Goal: Information Seeking & Learning: Learn about a topic

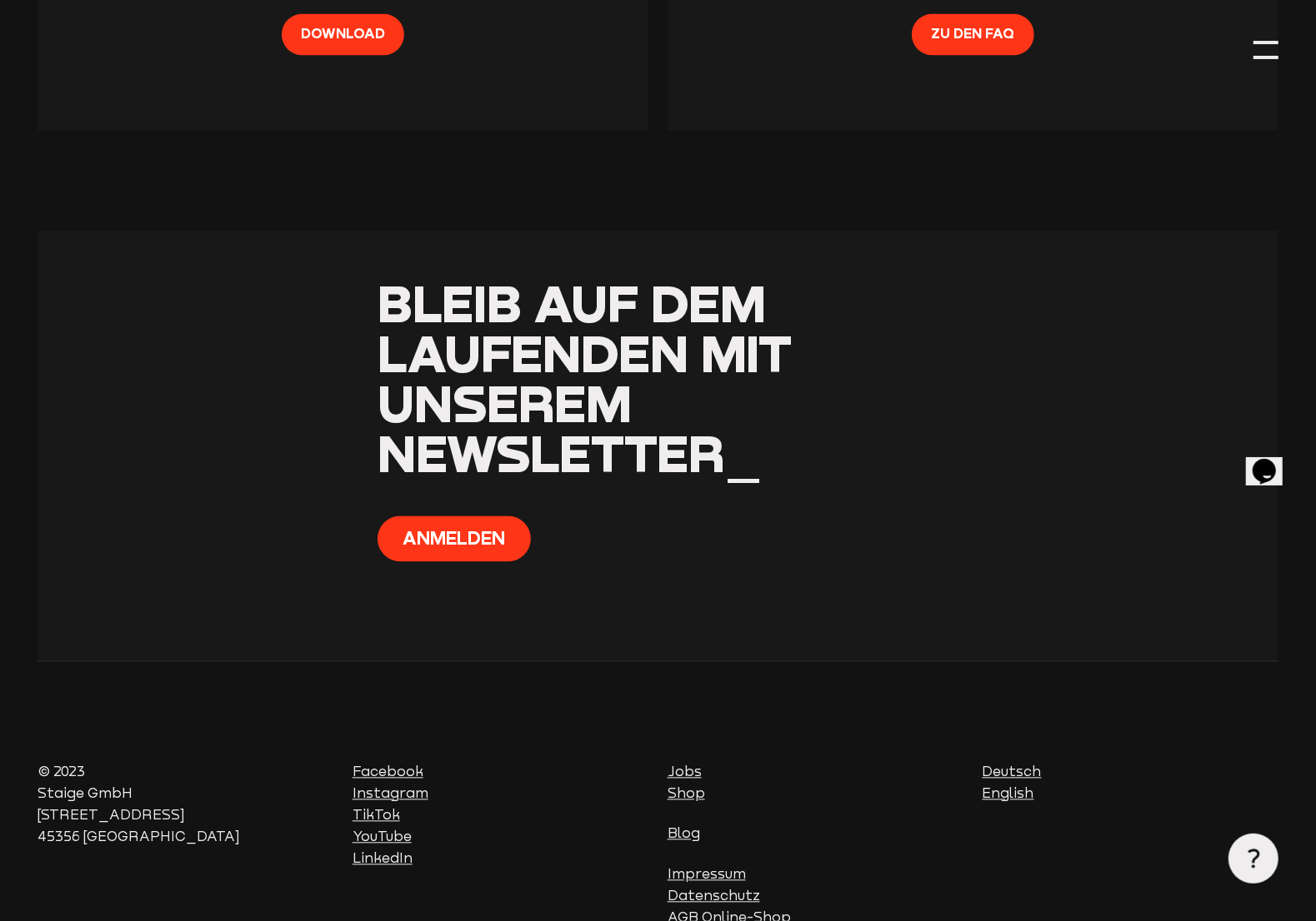
scroll to position [1915, 0]
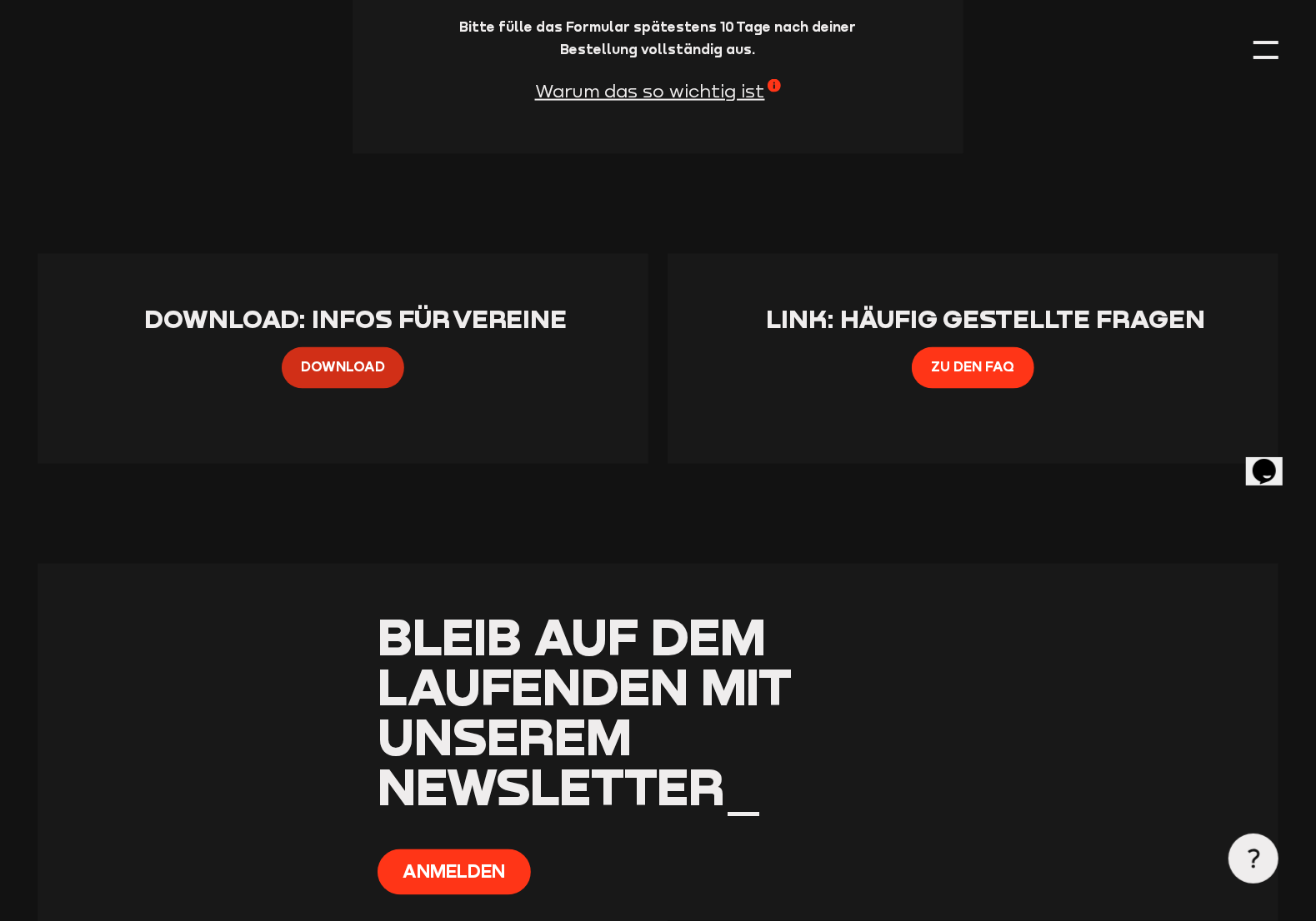
click at [342, 379] on span "Download" at bounding box center [342, 367] width 84 height 21
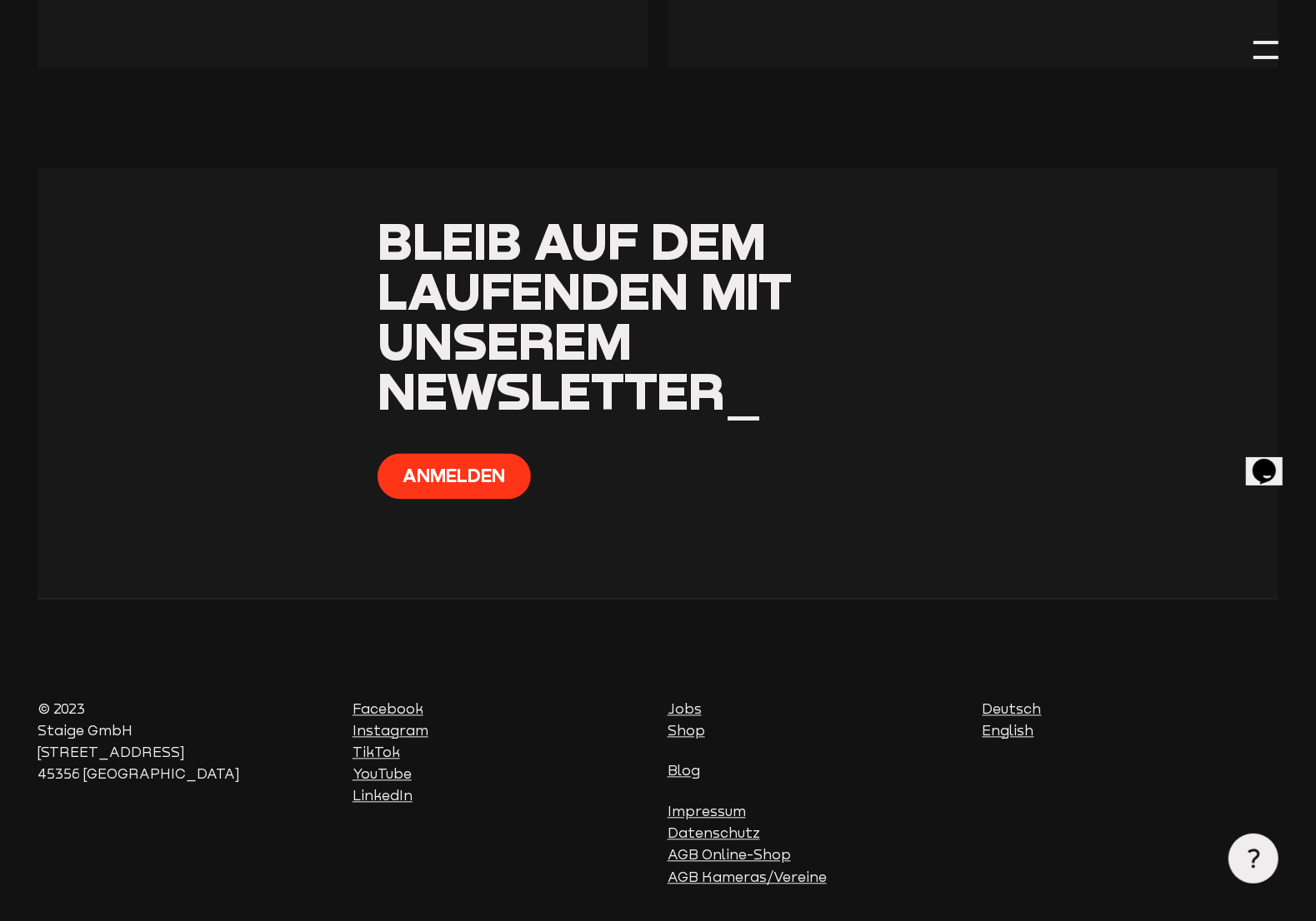
scroll to position [2385, 0]
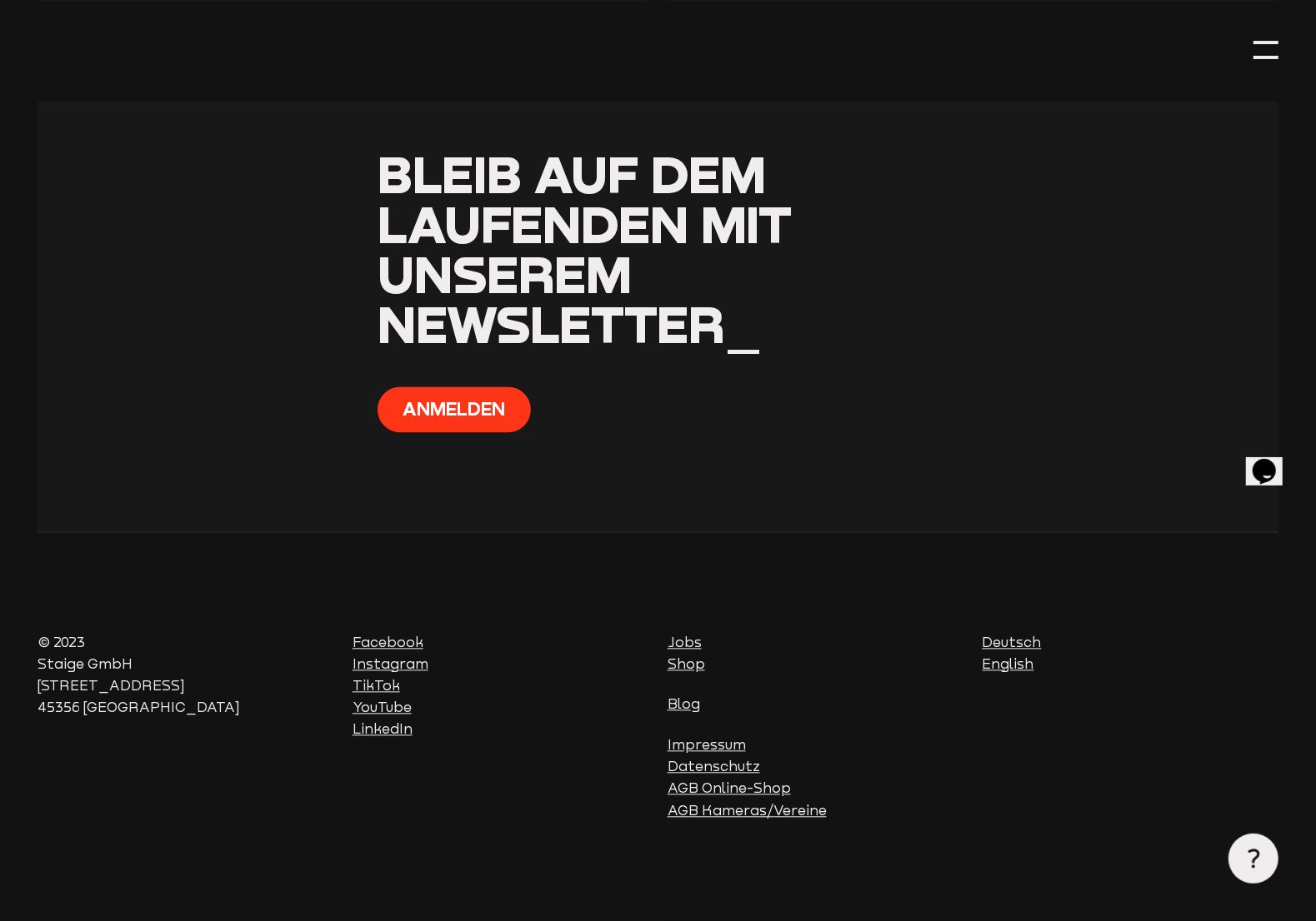
click at [684, 665] on link "Shop" at bounding box center [686, 664] width 37 height 16
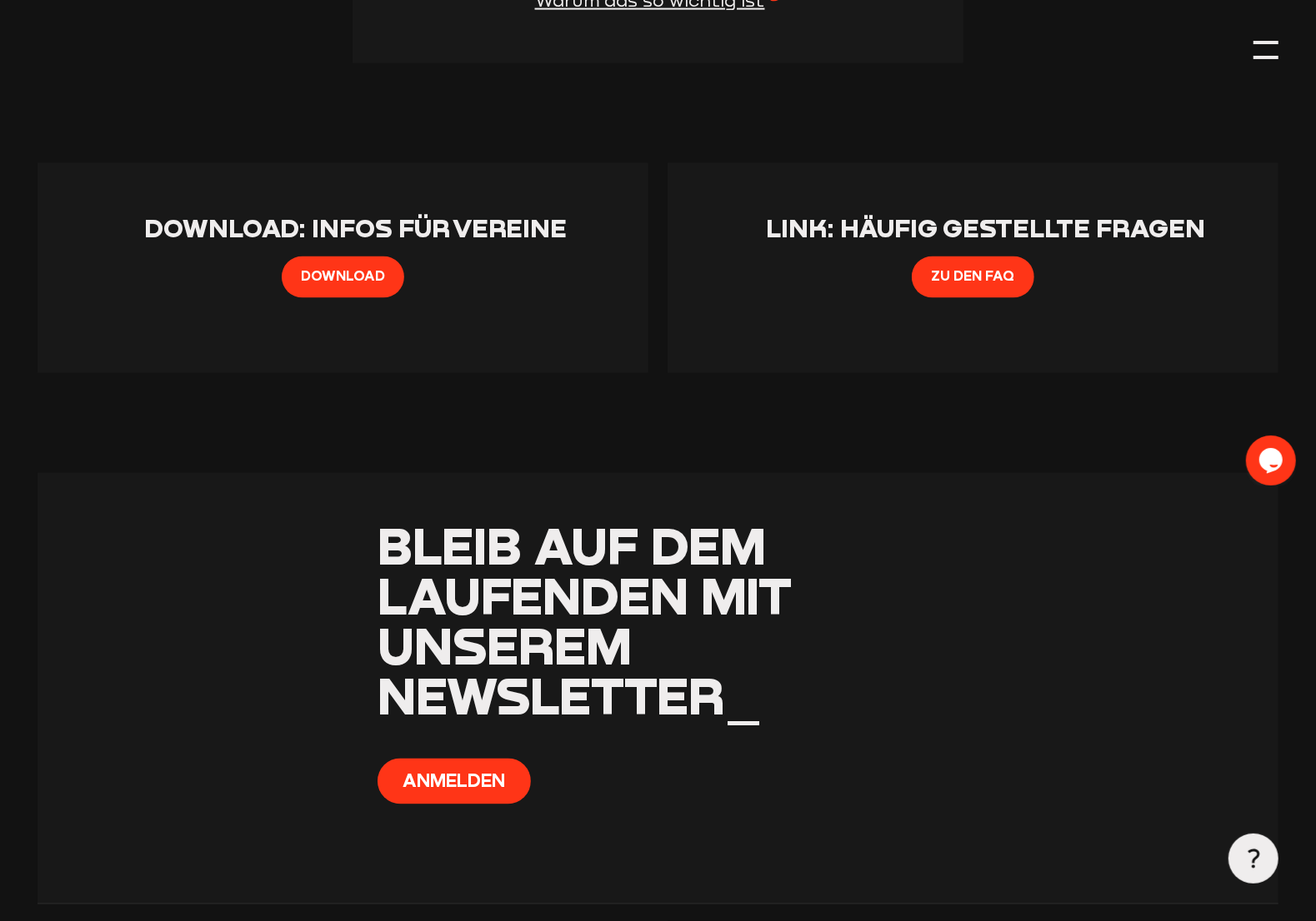
scroll to position [1969, 0]
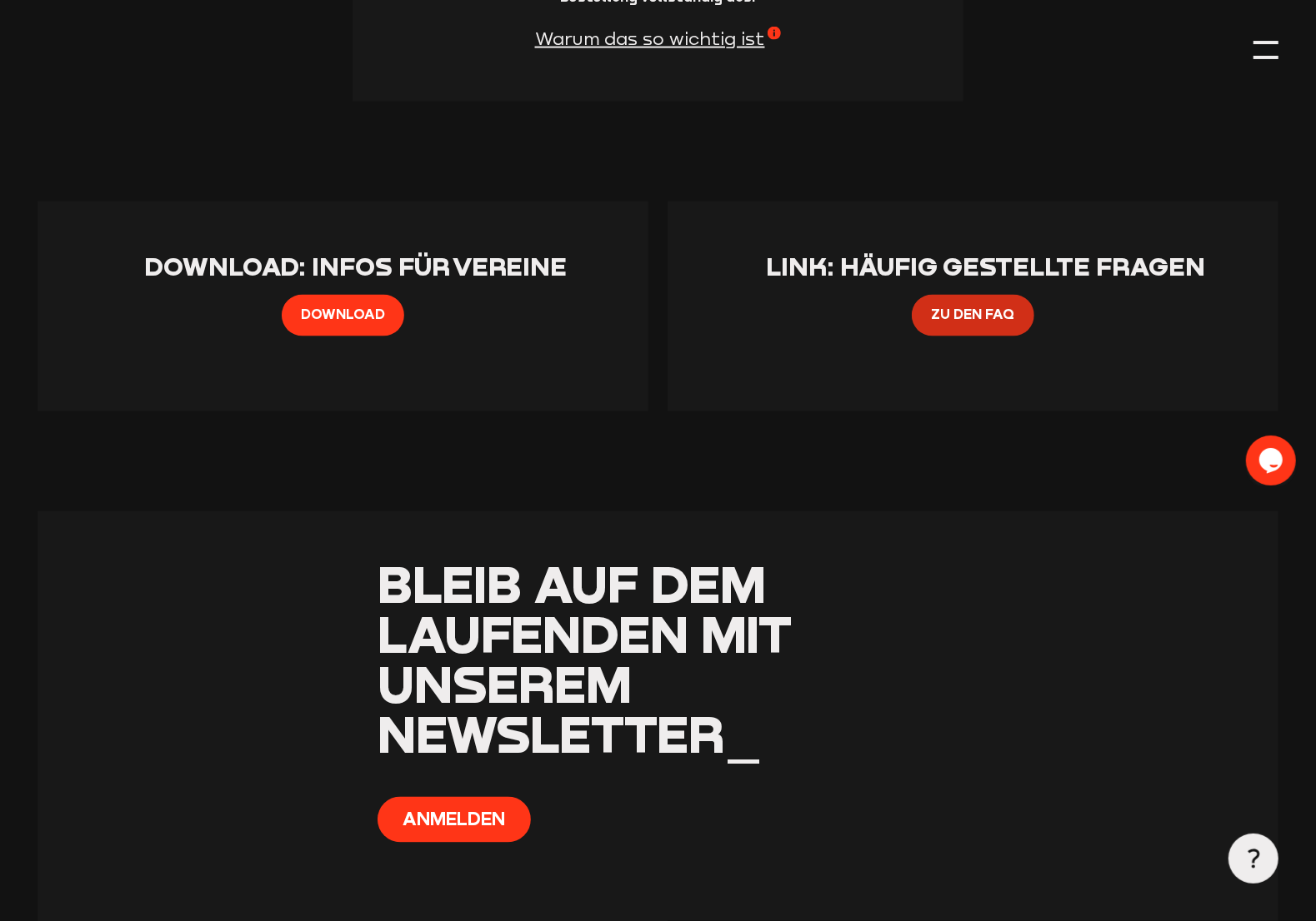
click at [936, 317] on span "Zu den FAQ" at bounding box center [973, 314] width 84 height 21
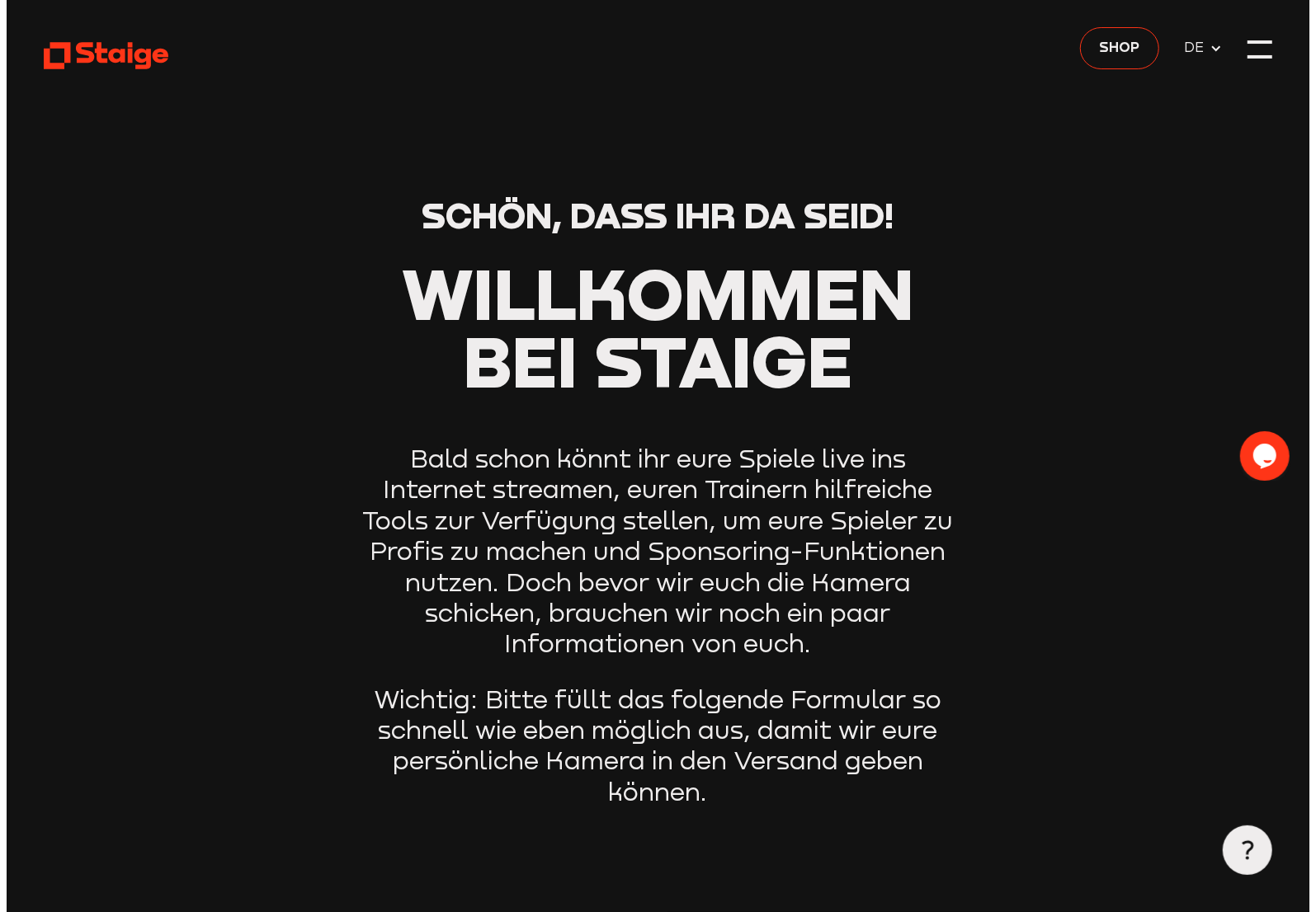
scroll to position [0, 0]
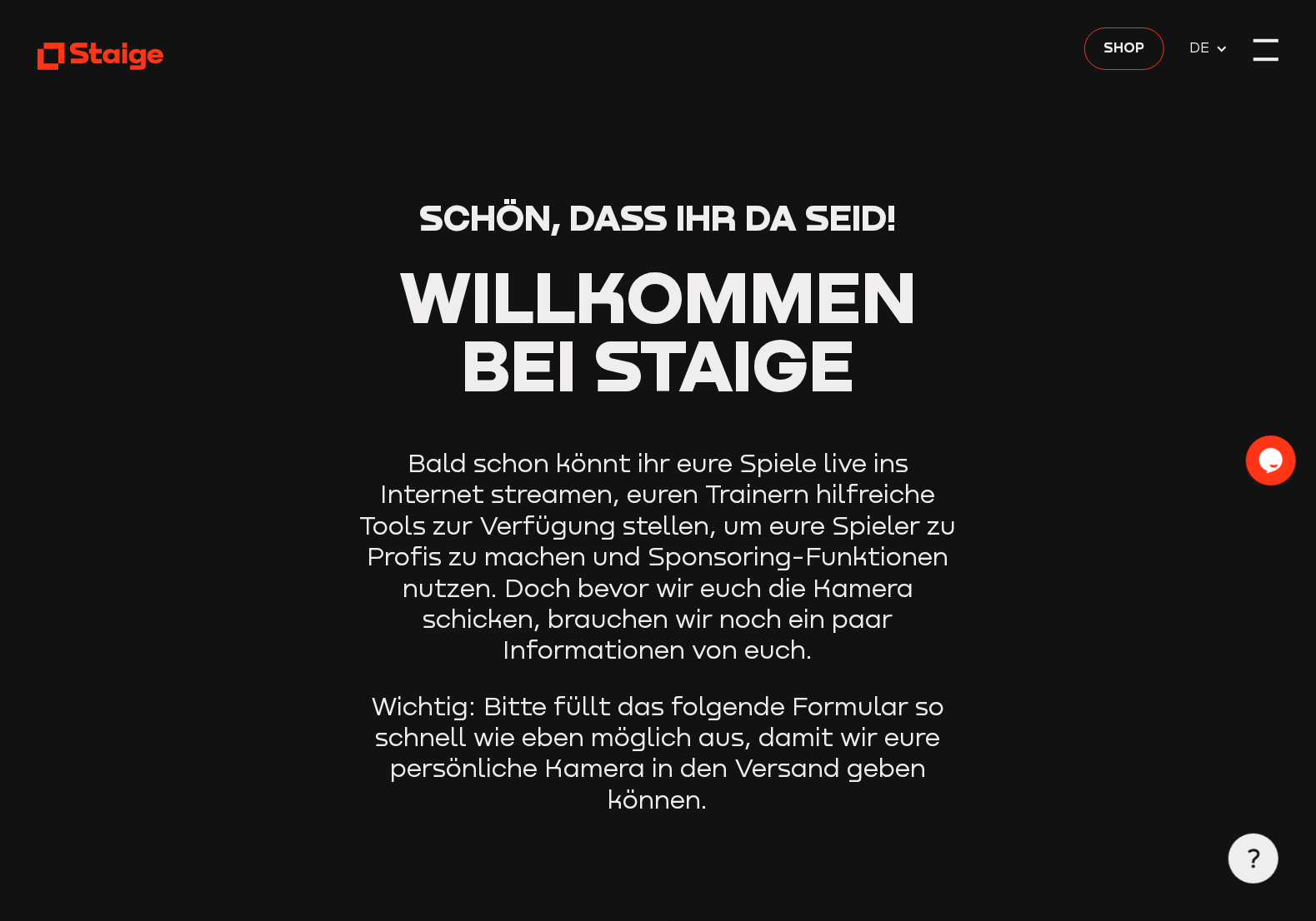
click at [1260, 52] on div at bounding box center [1266, 49] width 25 height 25
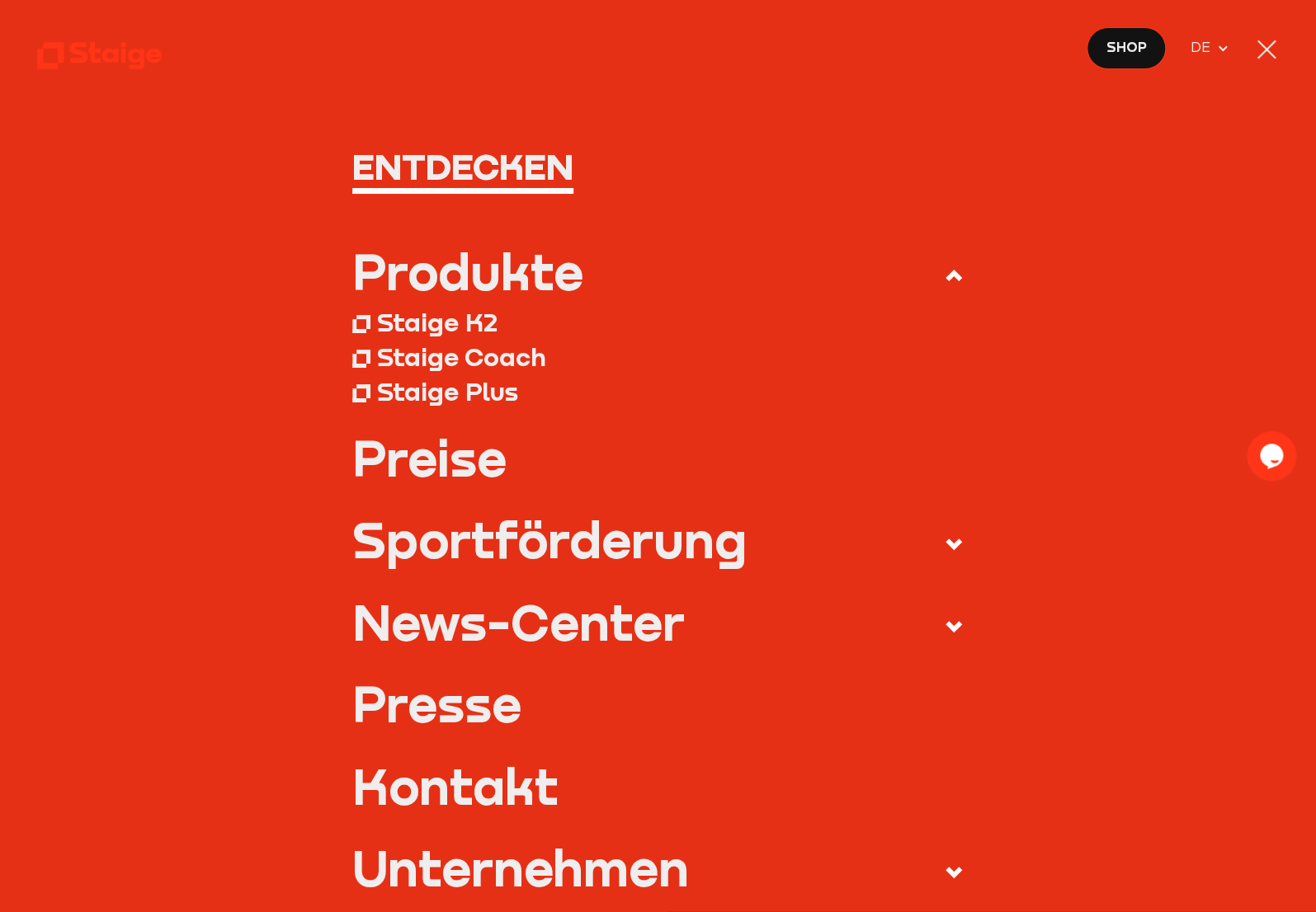
click at [496, 555] on div "Sportförderung" at bounding box center [549, 541] width 394 height 50
click at [0, 0] on input "Sportförderung" at bounding box center [0, 0] width 0 height 0
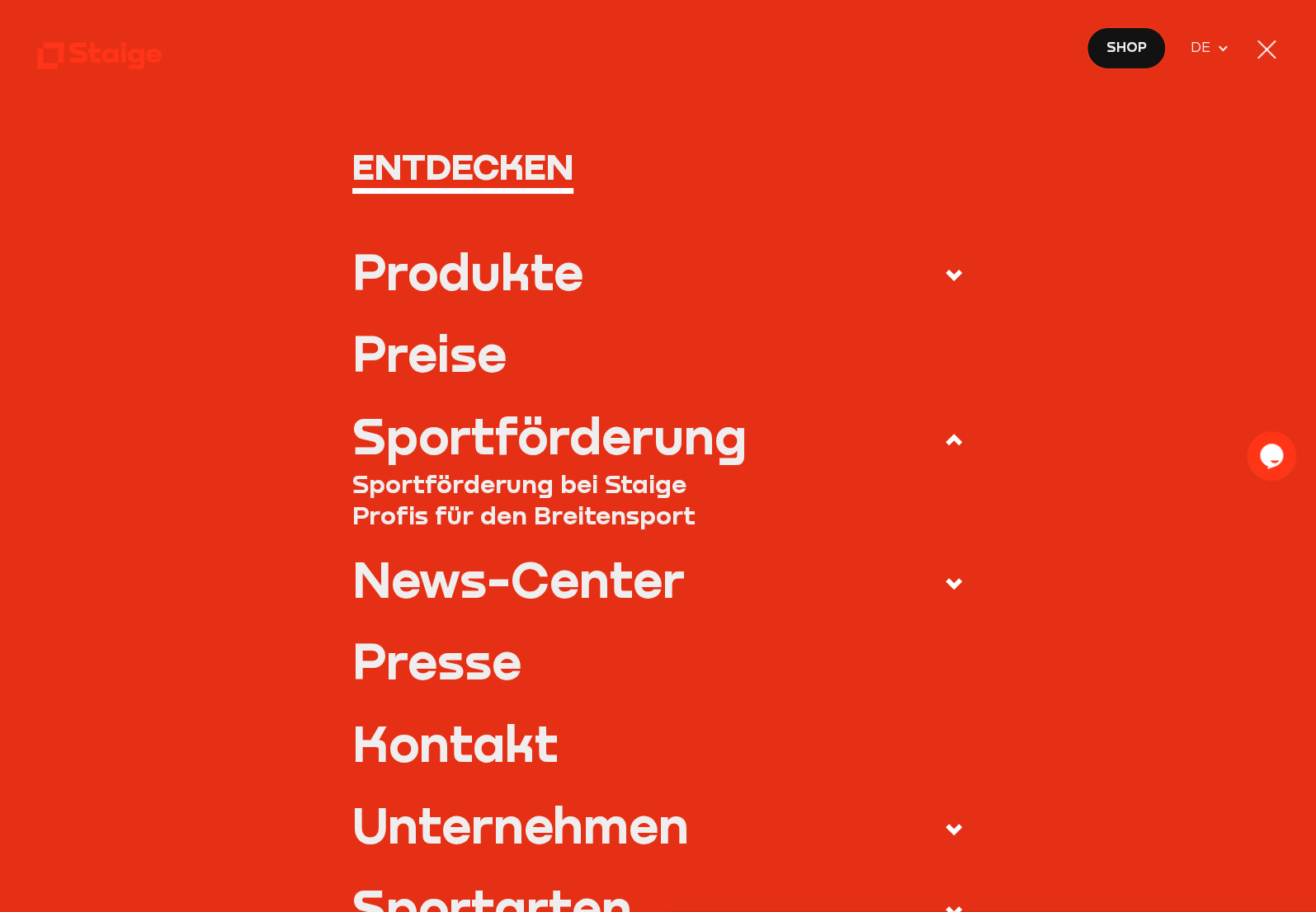
click at [695, 439] on div "Sportförderung" at bounding box center [549, 437] width 394 height 50
click at [0, 0] on input "Sportförderung" at bounding box center [0, 0] width 0 height 0
click at [946, 439] on use at bounding box center [954, 439] width 17 height 12
click at [0, 0] on input "Sportförderung" at bounding box center [0, 0] width 0 height 0
click at [477, 358] on link "Preise" at bounding box center [657, 354] width 611 height 50
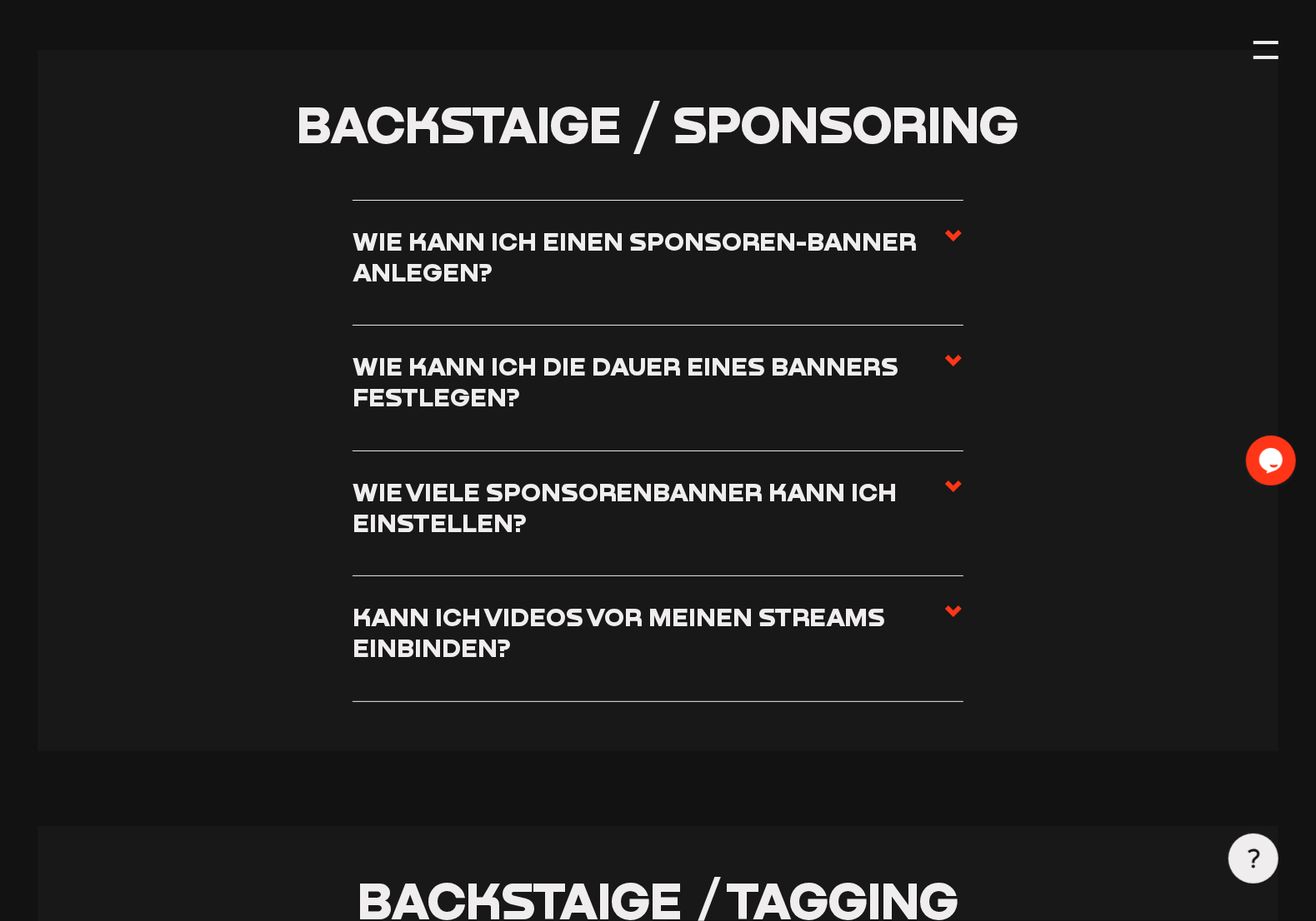
scroll to position [4415, 0]
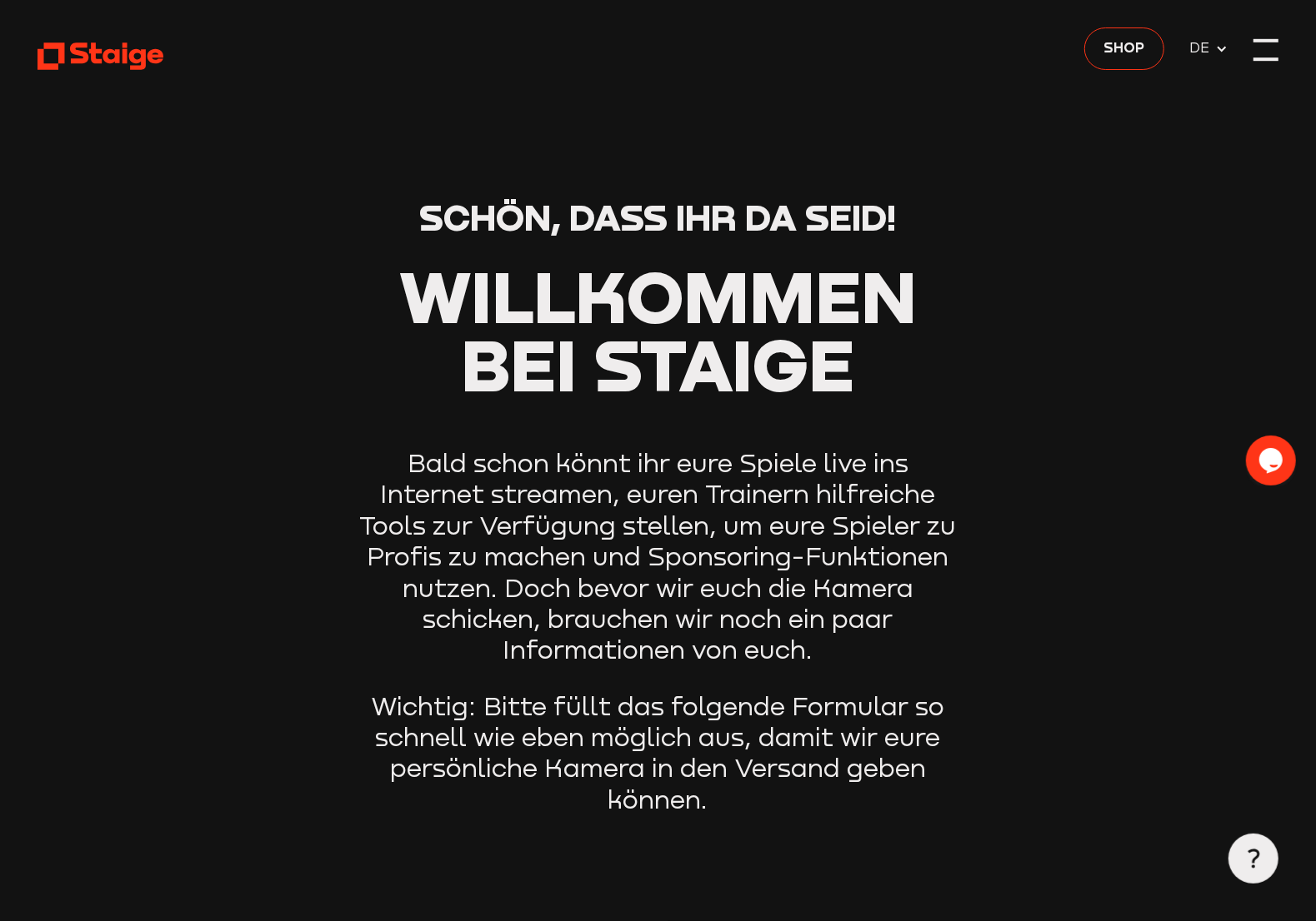
click at [1270, 52] on div at bounding box center [1266, 49] width 25 height 25
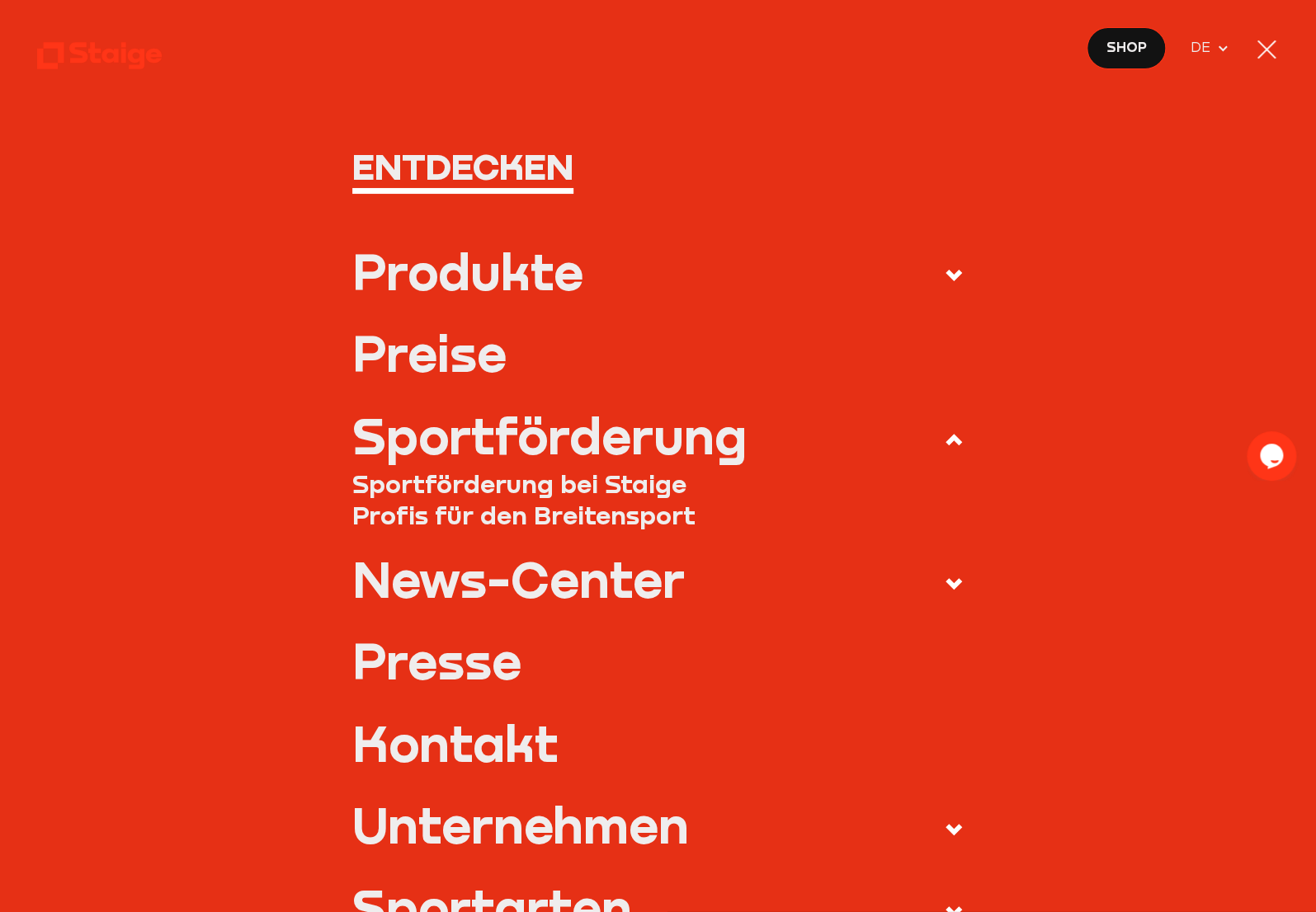
click at [613, 488] on link "Sportförderung bei Staige" at bounding box center [657, 484] width 611 height 30
